Goal: Check status

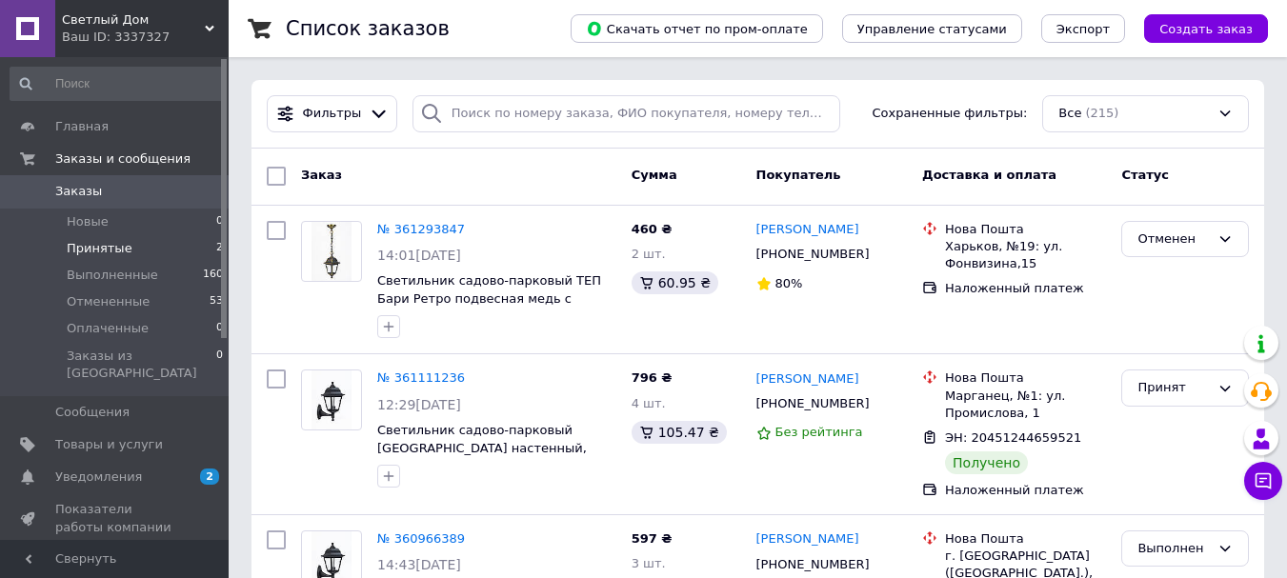
click at [183, 245] on li "Принятые 2" at bounding box center [117, 248] width 234 height 27
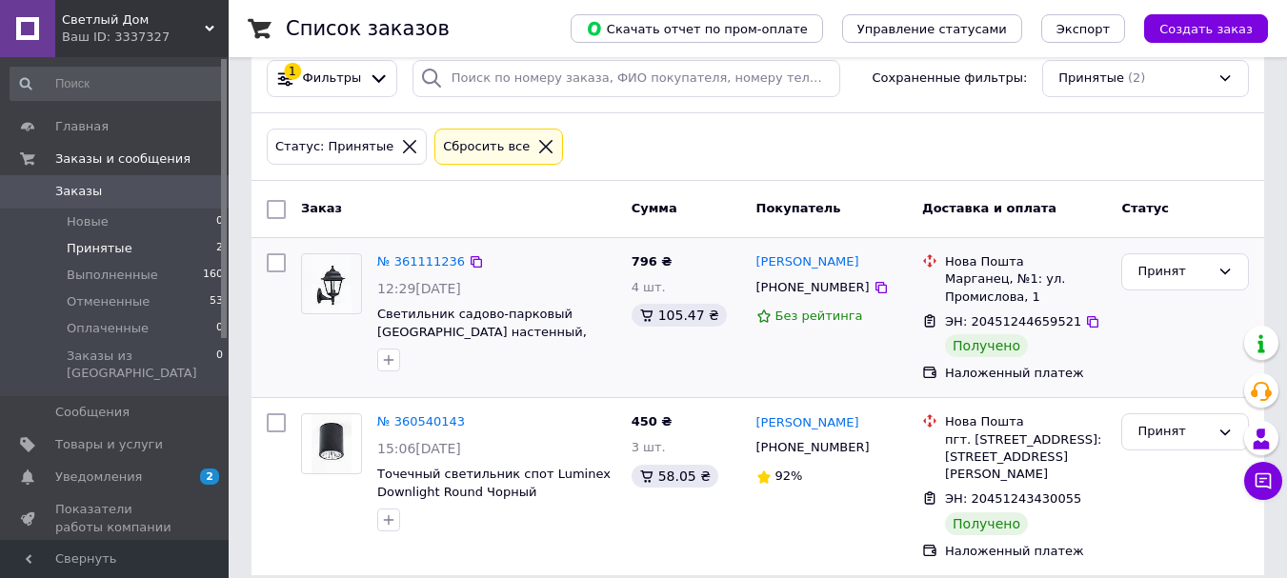
scroll to position [55, 0]
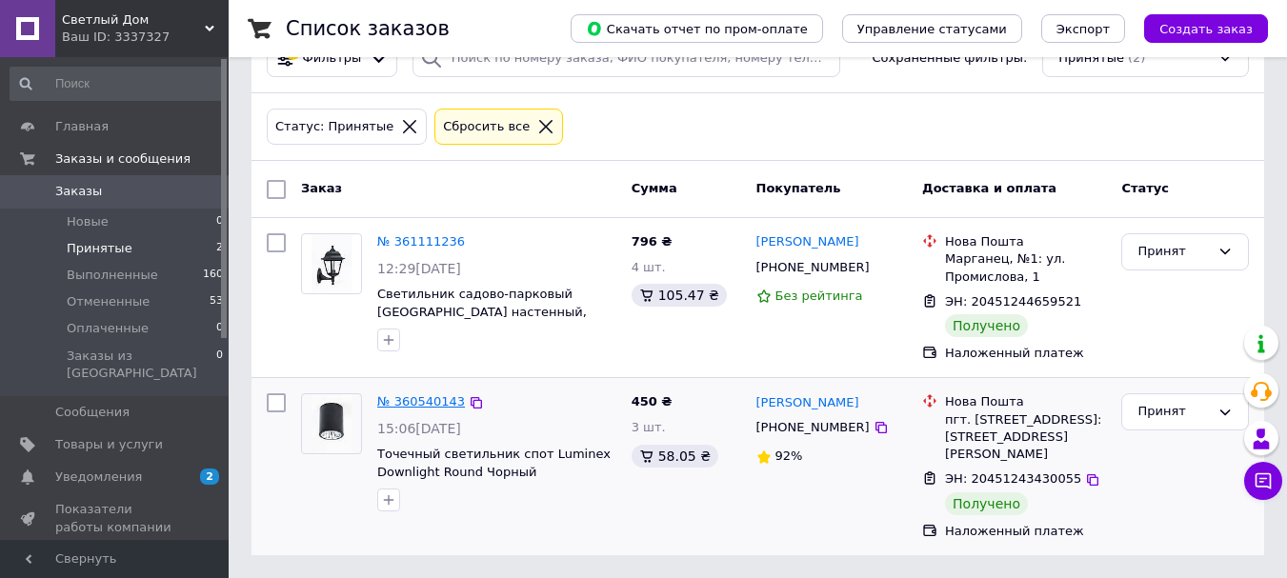
click at [414, 395] on link "№ 360540143" at bounding box center [421, 401] width 88 height 14
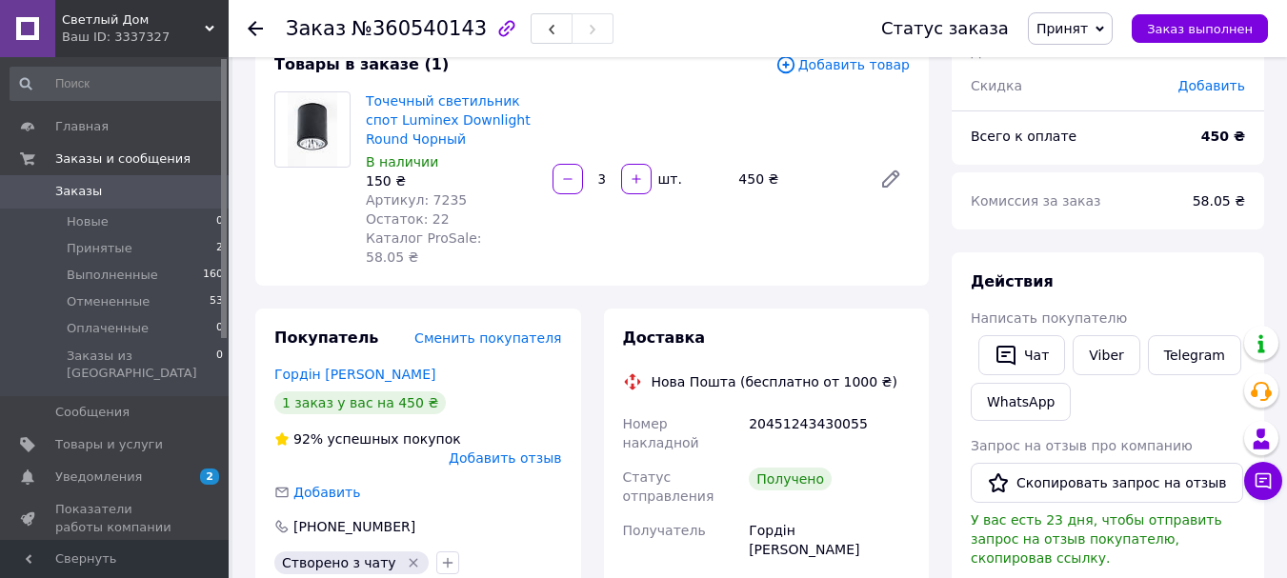
scroll to position [381, 0]
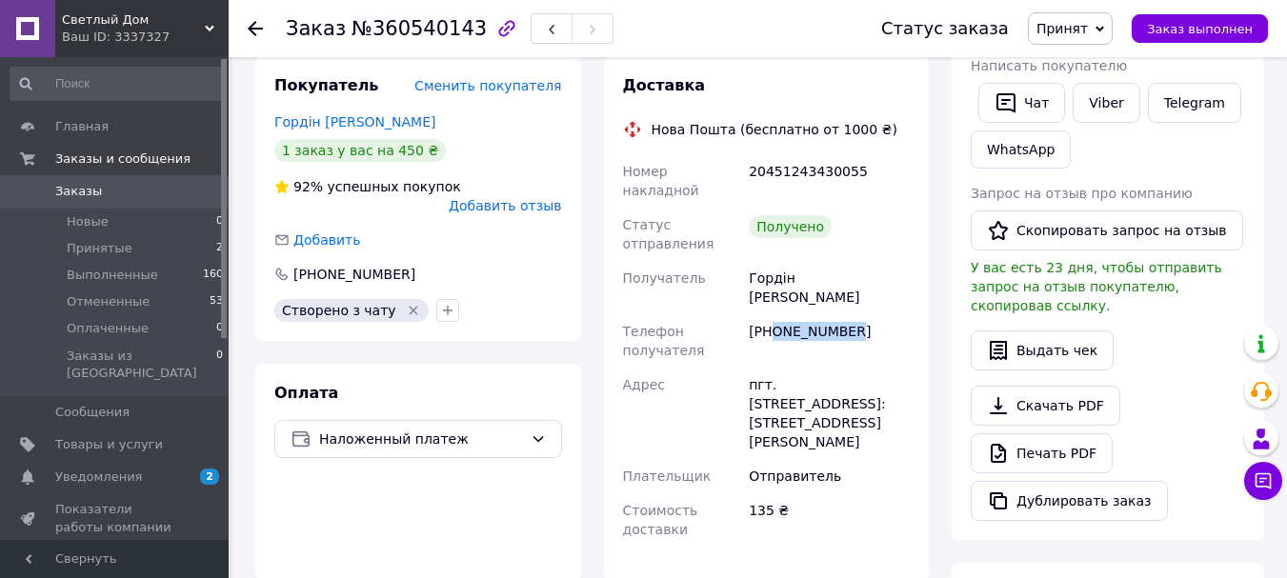
drag, startPoint x: 772, startPoint y: 274, endPoint x: 856, endPoint y: 279, distance: 84.0
click at [856, 314] on div "[PHONE_NUMBER]" at bounding box center [829, 340] width 169 height 53
copy div "0979927874"
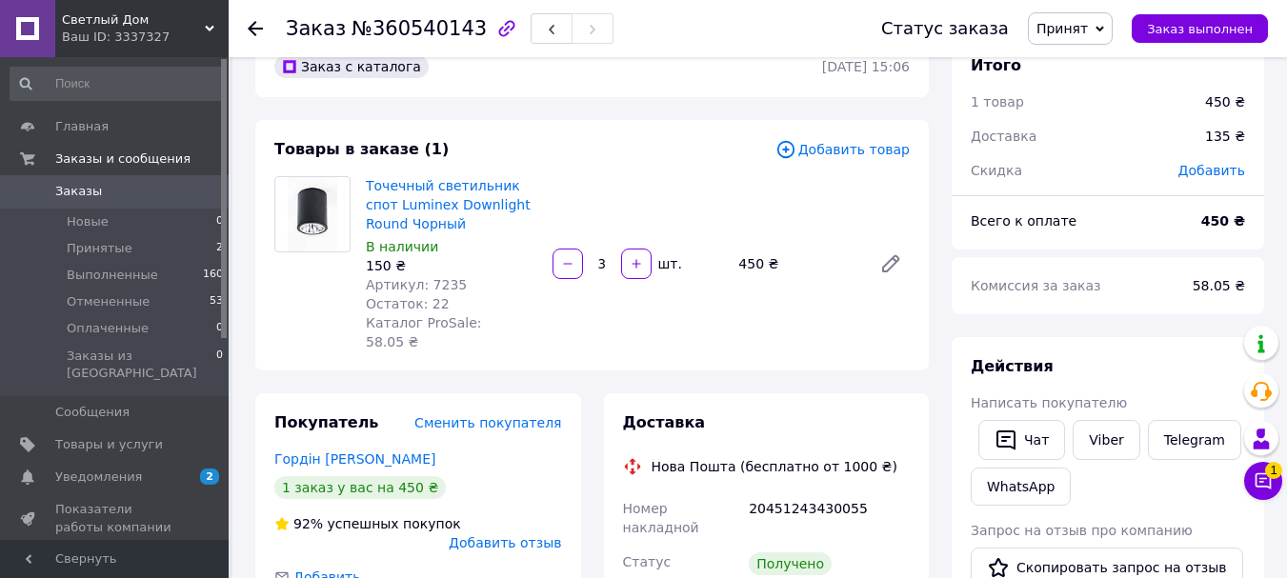
scroll to position [0, 0]
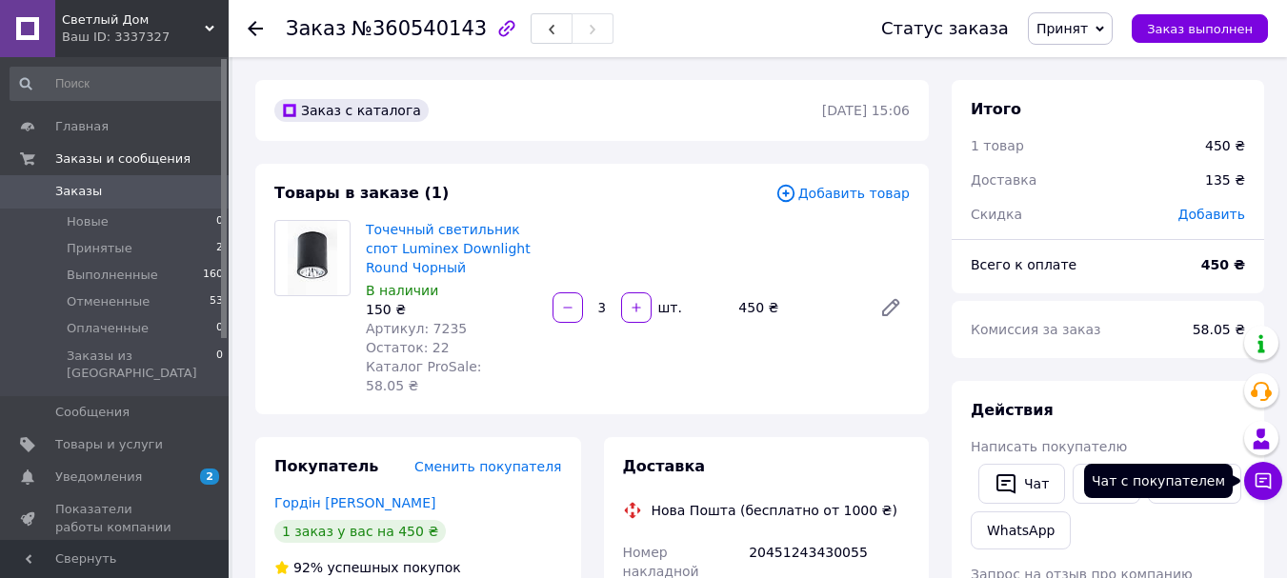
click at [1259, 484] on icon at bounding box center [1263, 481] width 19 height 19
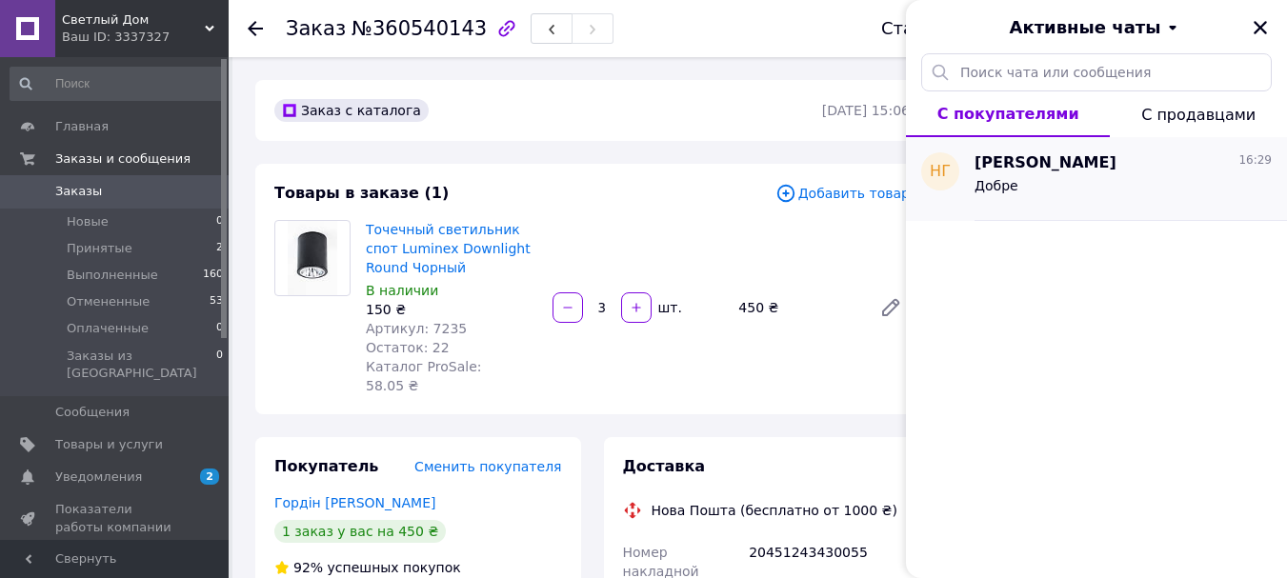
click at [1036, 179] on div "Добре" at bounding box center [1123, 189] width 297 height 30
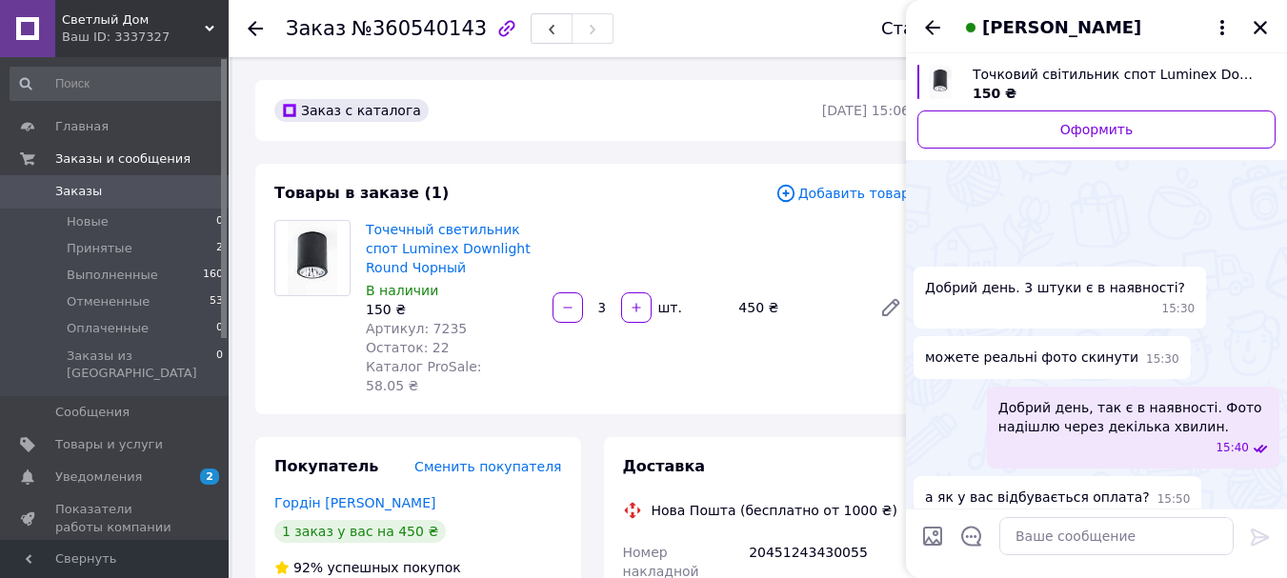
scroll to position [3239, 0]
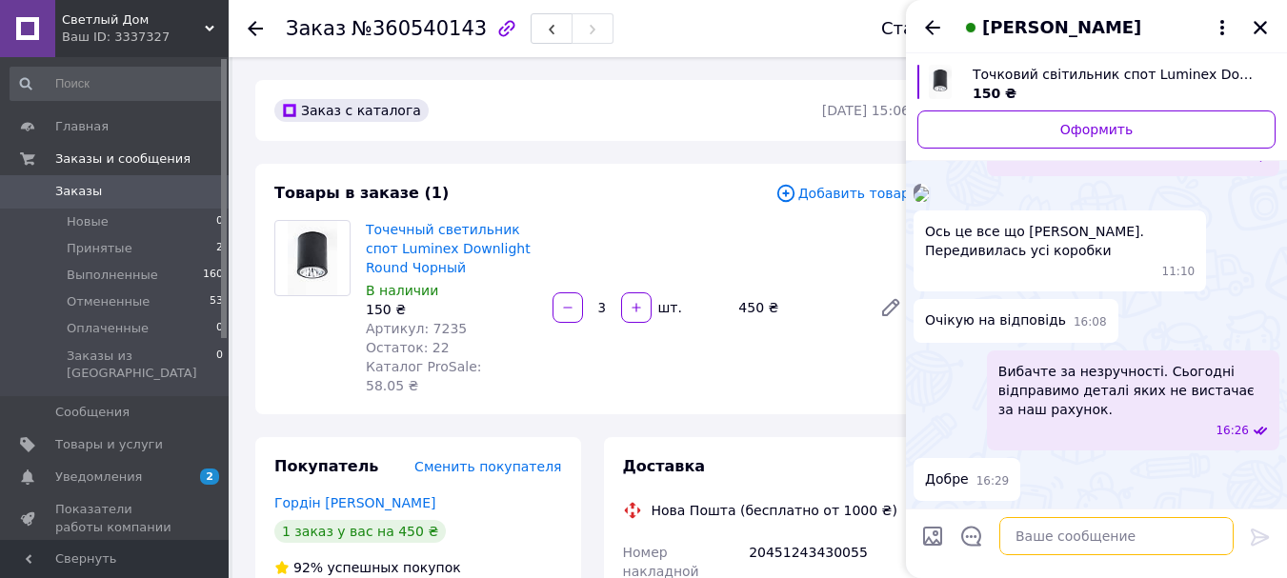
click at [1044, 533] on textarea at bounding box center [1116, 536] width 234 height 38
paste textarea "20451247344559"
type textarea "20451247344559"
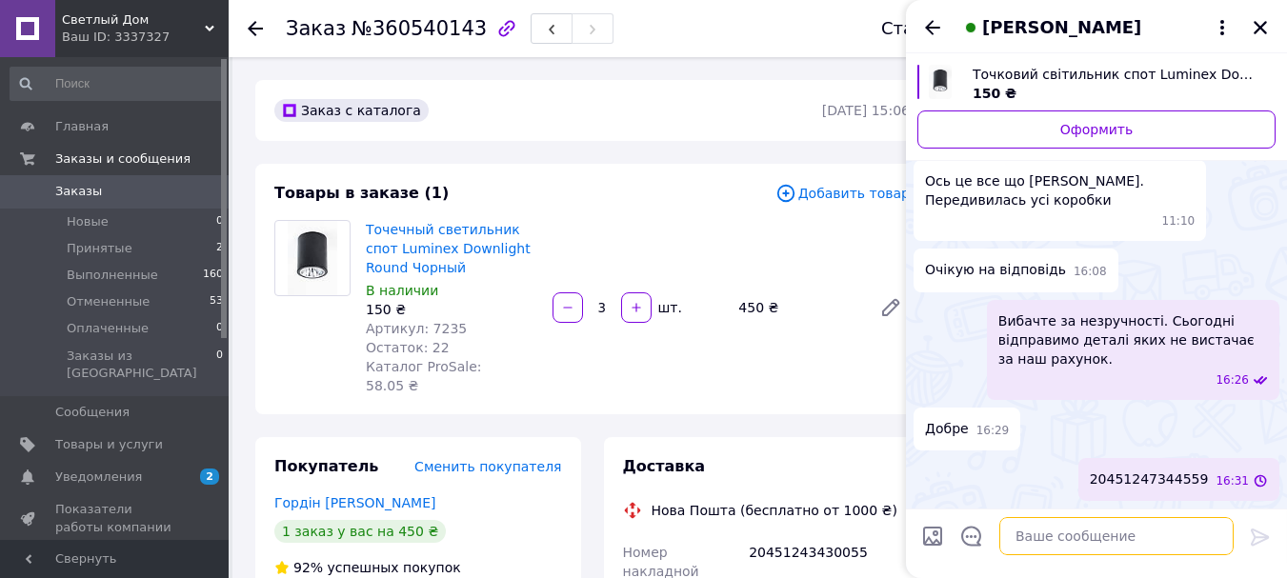
scroll to position [3290, 0]
click at [613, 125] on div "Заказ с каталога" at bounding box center [547, 110] width 552 height 30
click at [1256, 25] on icon "Закрыть" at bounding box center [1260, 27] width 17 height 17
